Goal: Task Accomplishment & Management: Manage account settings

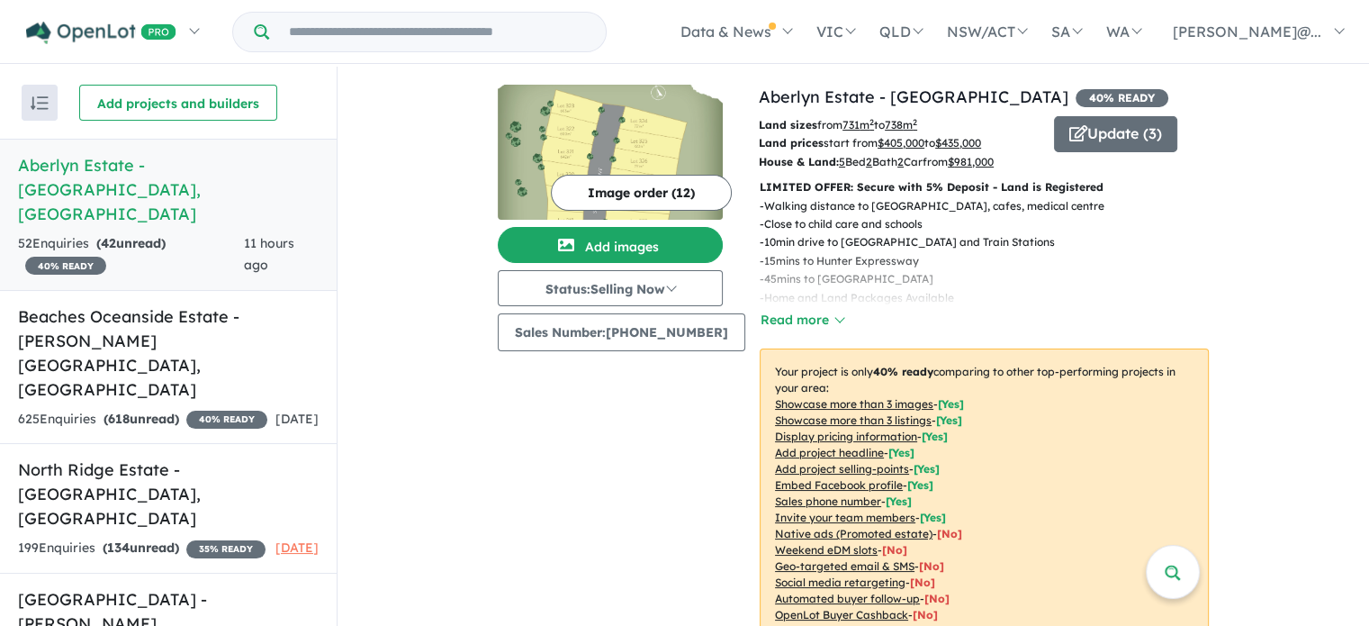
click at [168, 180] on link "Aberlyn Estate - [GEOGRAPHIC_DATA] , [GEOGRAPHIC_DATA] 52 Enquir ies ( 42 unrea…" at bounding box center [168, 215] width 337 height 152
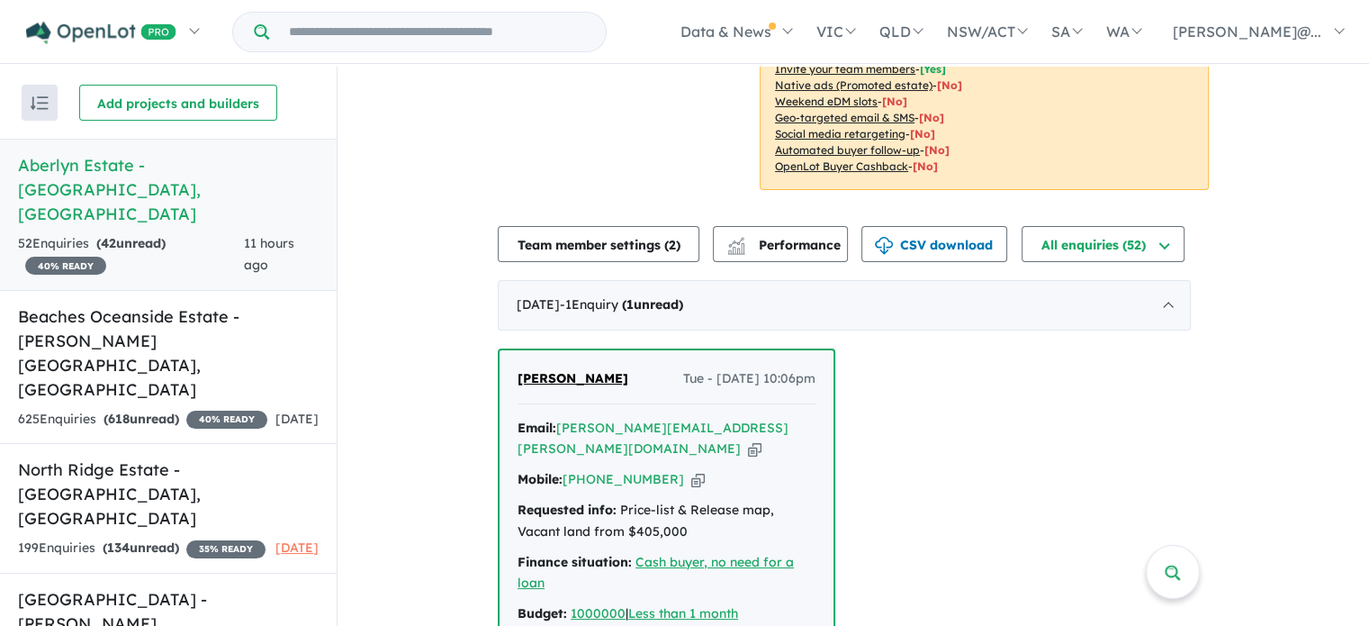
scroll to position [450, 0]
click at [748, 437] on icon "button" at bounding box center [755, 446] width 14 height 19
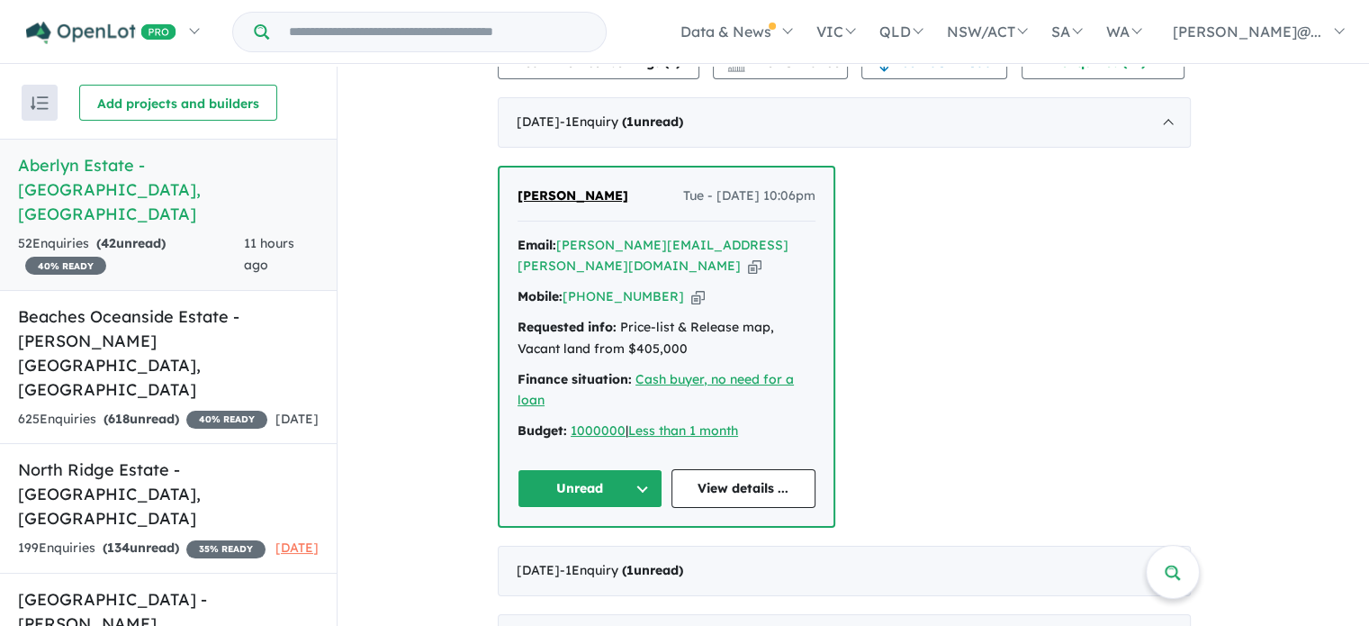
scroll to position [720, 0]
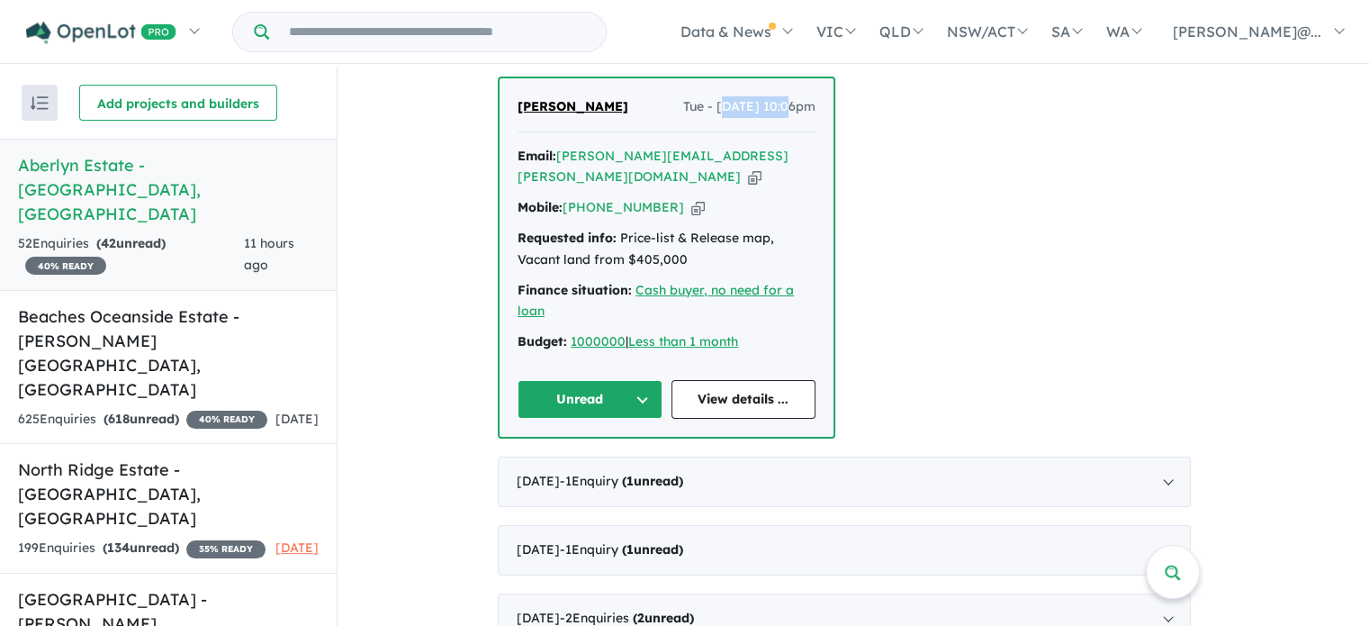
drag, startPoint x: 698, startPoint y: 107, endPoint x: 765, endPoint y: 108, distance: 67.5
click at [765, 108] on span "Tue - [DATE] 10:06pm" at bounding box center [749, 107] width 132 height 22
copy span "[DATE],"
click at [748, 167] on icon "button" at bounding box center [755, 176] width 14 height 19
copy span "[DATE],"
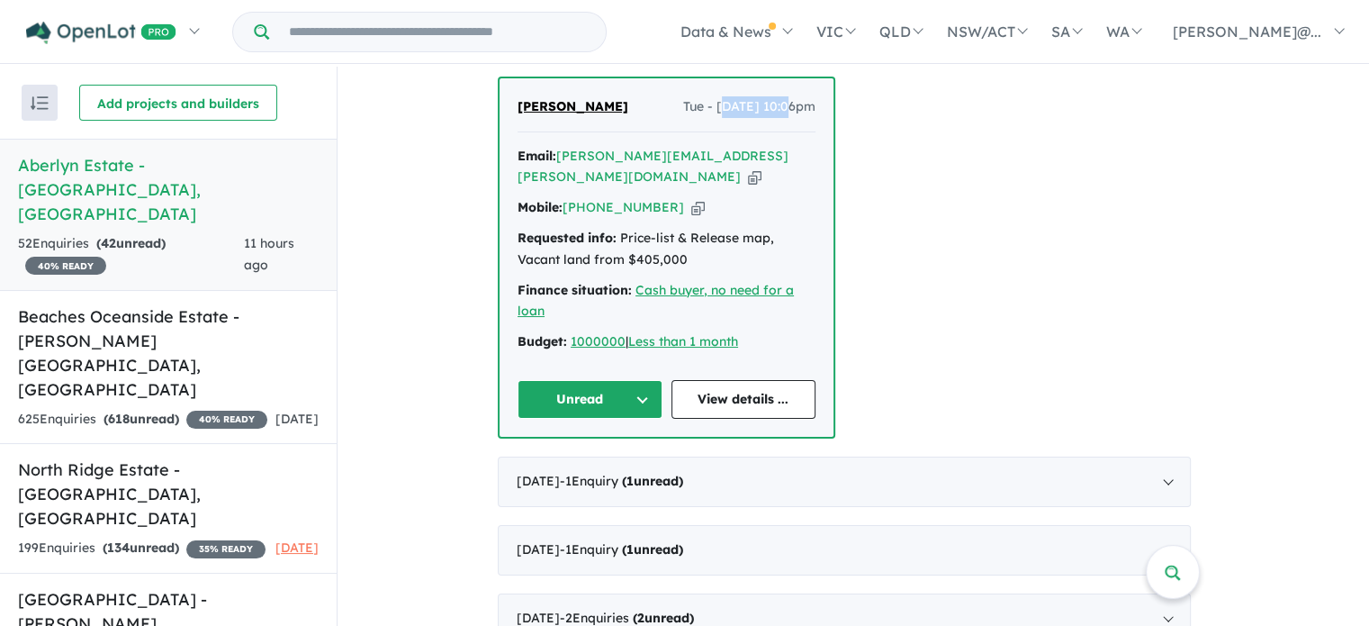
click at [691, 198] on icon "button" at bounding box center [698, 207] width 14 height 19
copy span "[DATE],"
click at [691, 198] on icon "button" at bounding box center [698, 207] width 14 height 19
copy span "[DATE],"
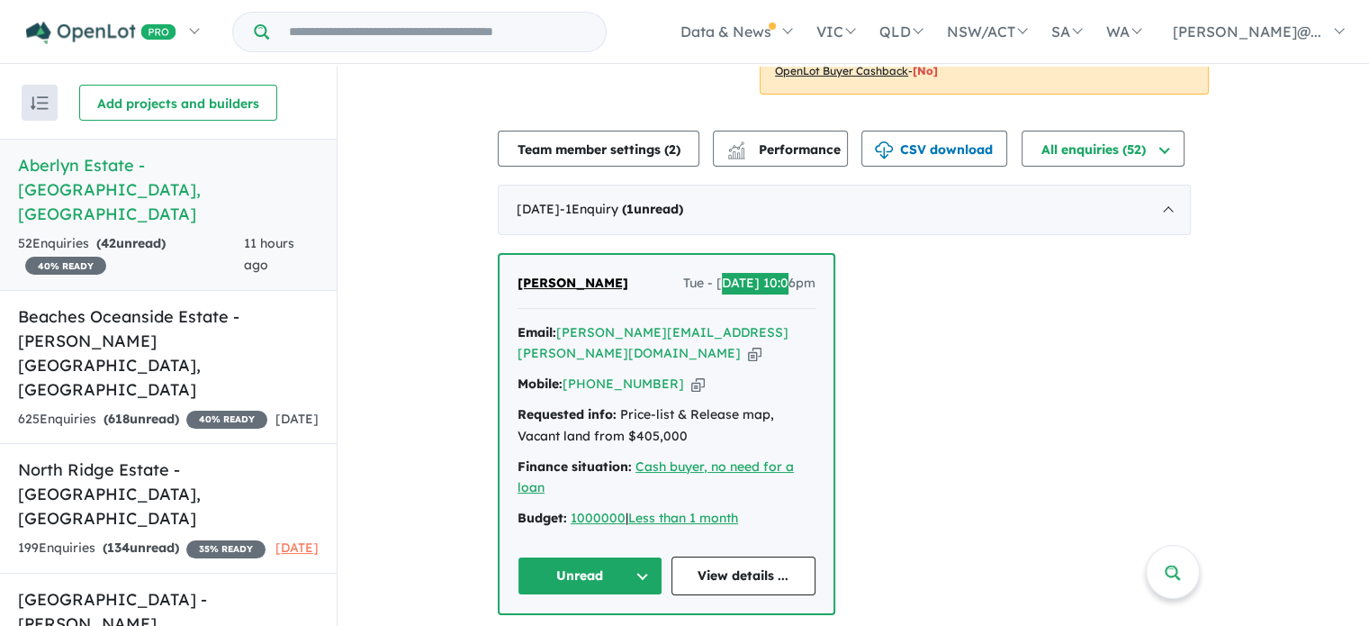
scroll to position [540, 0]
